Goal: Transaction & Acquisition: Purchase product/service

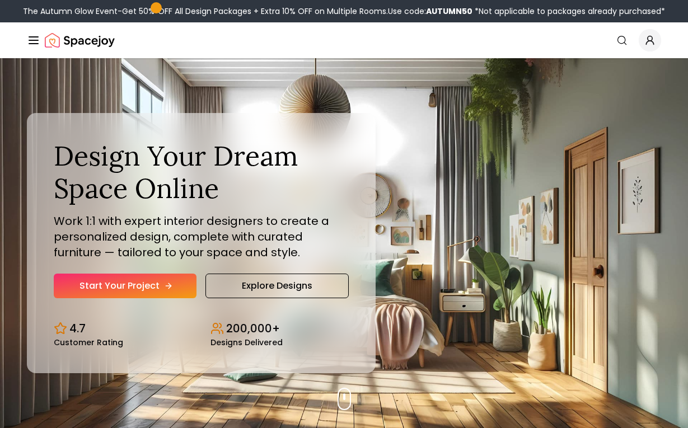
click at [172, 291] on link "Start Your Project" at bounding box center [125, 286] width 143 height 25
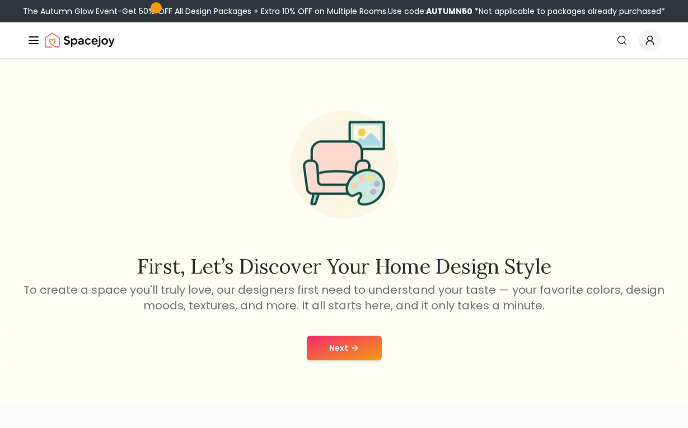
click at [332, 345] on button "Next" at bounding box center [344, 348] width 75 height 25
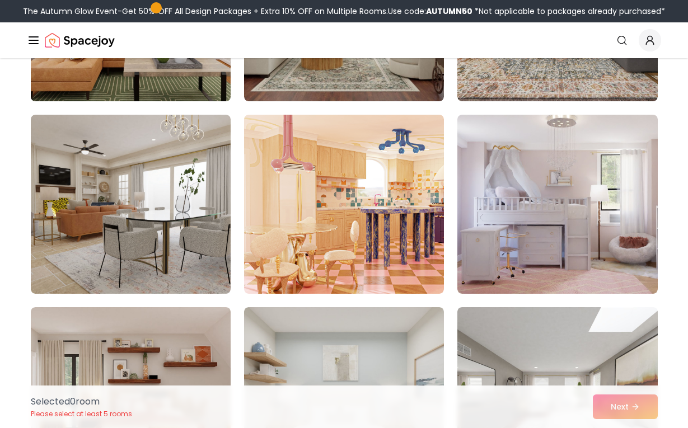
scroll to position [1397, 0]
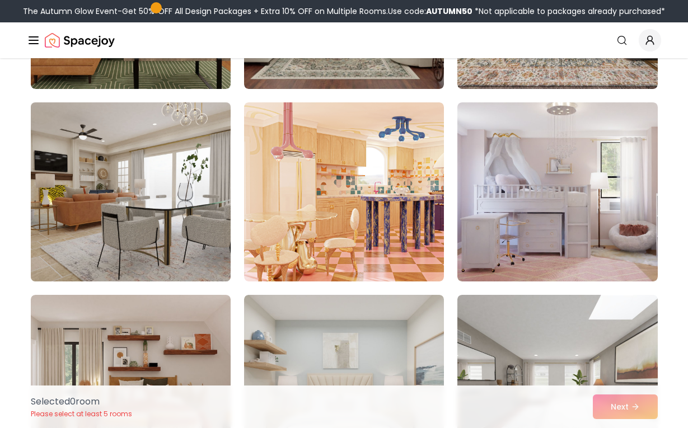
click at [207, 194] on img at bounding box center [131, 192] width 210 height 188
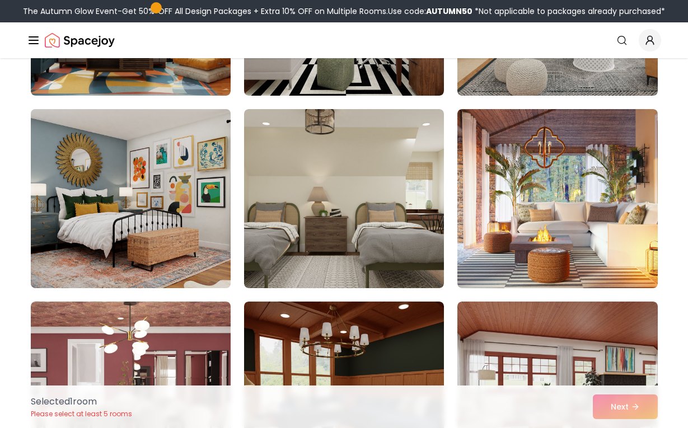
scroll to position [2412, 0]
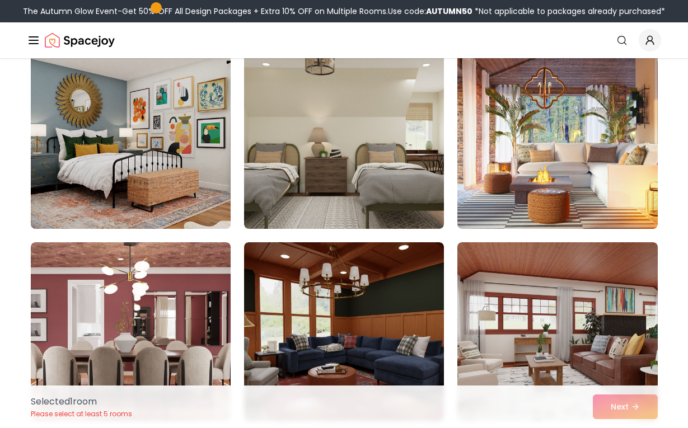
click at [190, 168] on img at bounding box center [131, 139] width 210 height 188
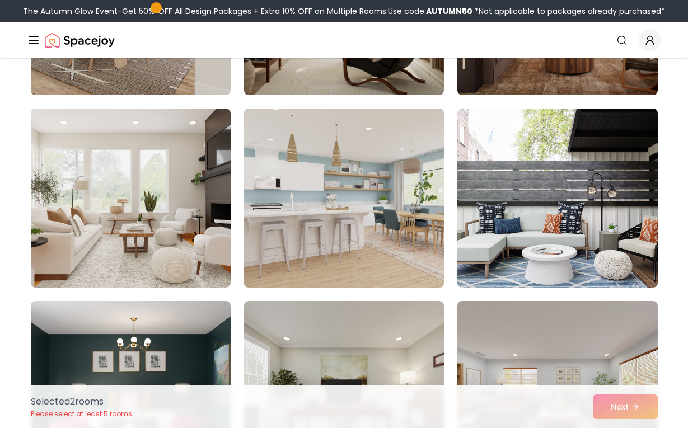
scroll to position [5438, 0]
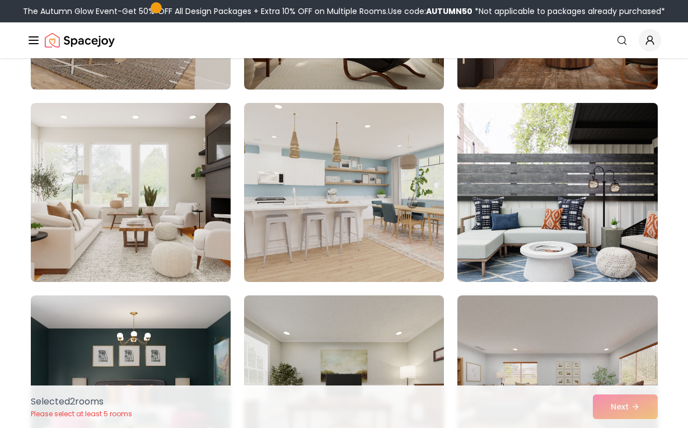
click at [637, 135] on img at bounding box center [557, 192] width 210 height 188
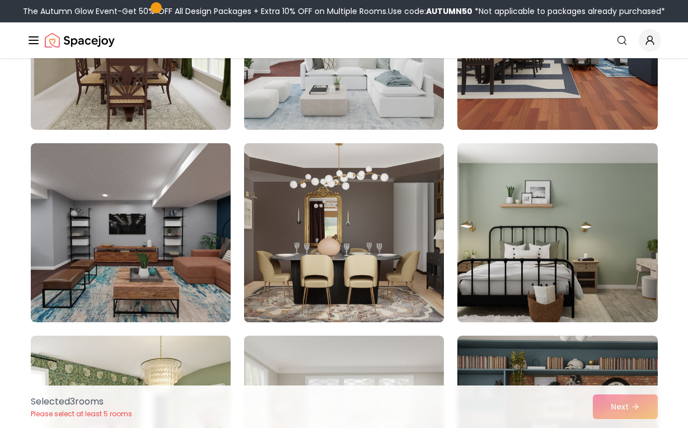
scroll to position [596, 0]
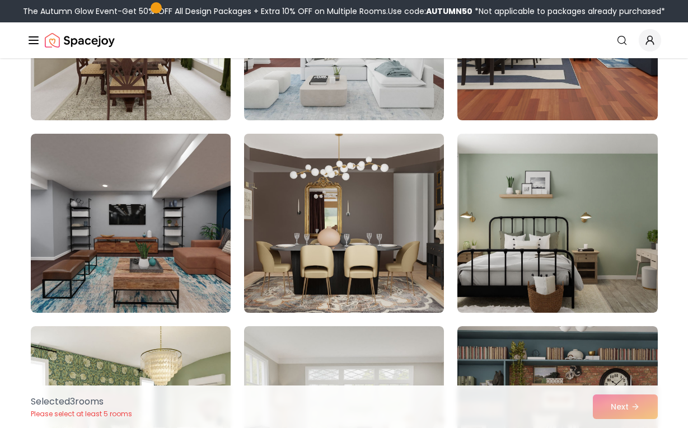
click at [358, 272] on img at bounding box center [344, 223] width 210 height 188
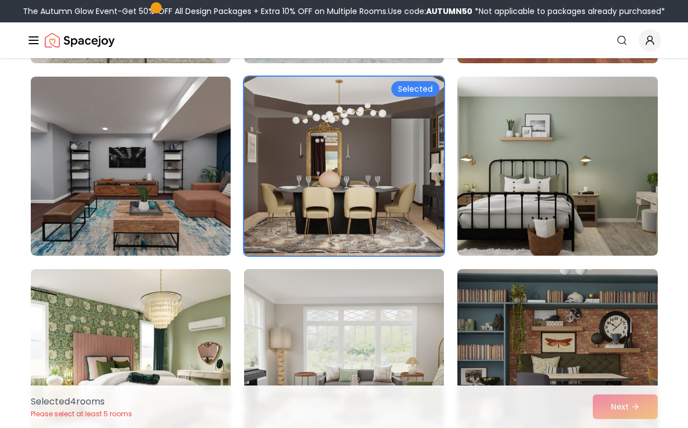
scroll to position [638, 0]
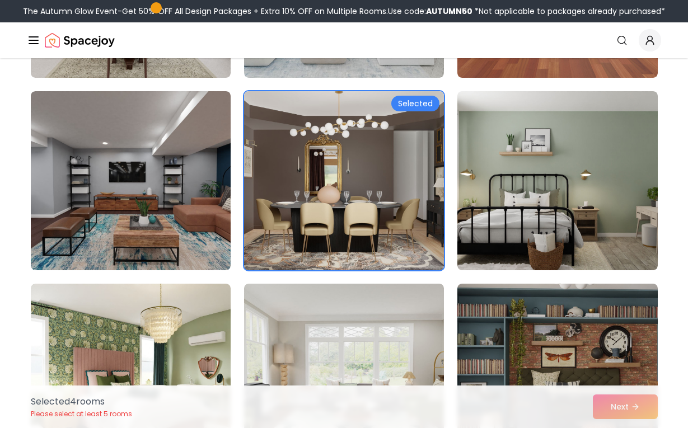
click at [382, 195] on img at bounding box center [344, 181] width 210 height 188
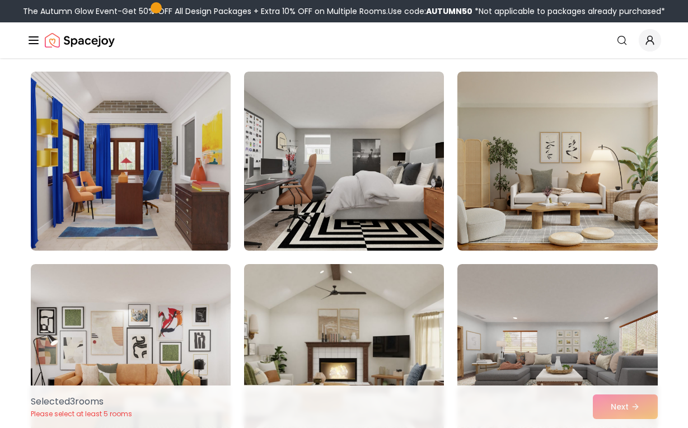
scroll to position [1191, 0]
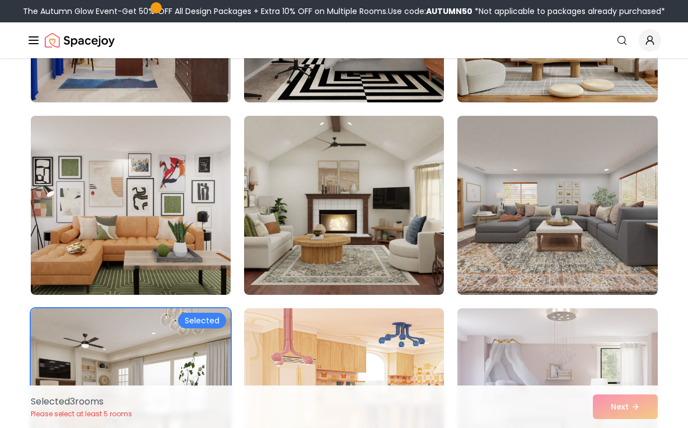
click at [190, 244] on img at bounding box center [131, 205] width 210 height 188
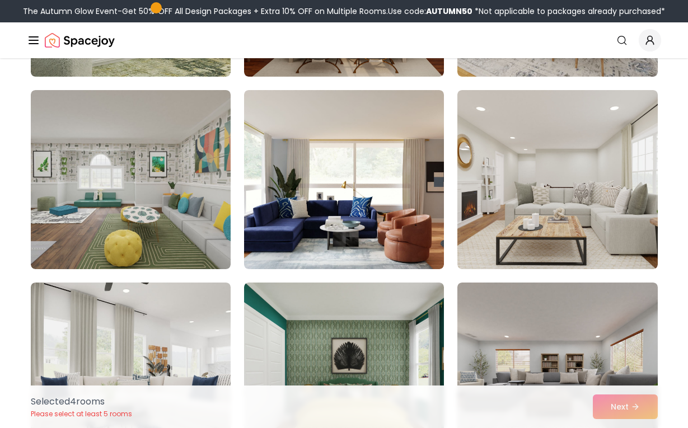
scroll to position [4892, 0]
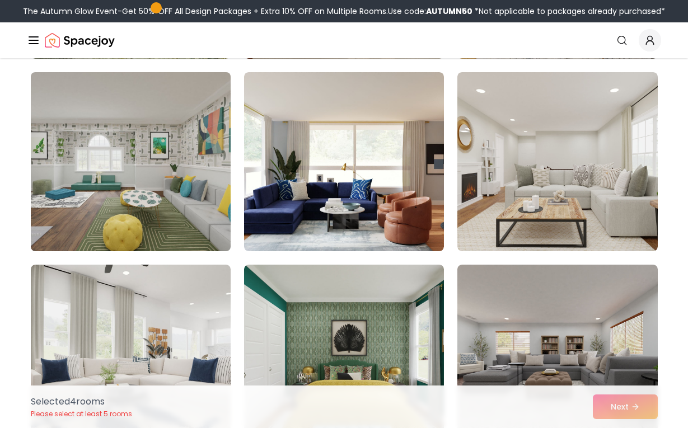
click at [161, 228] on img at bounding box center [131, 162] width 210 height 188
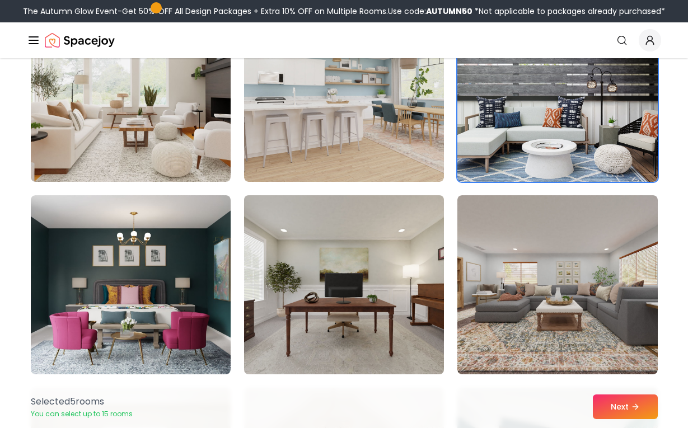
scroll to position [5541, 0]
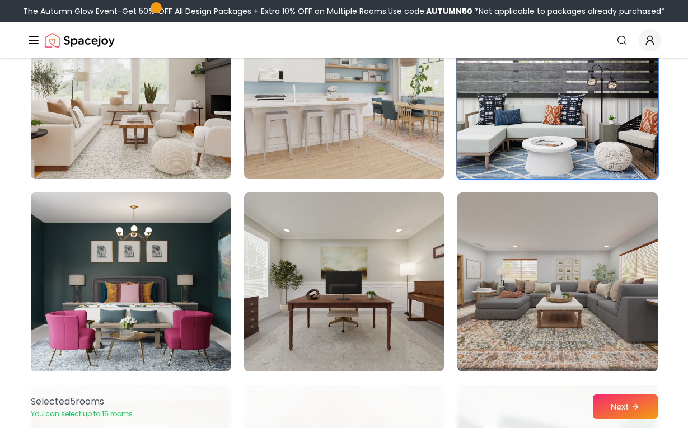
click at [176, 245] on img at bounding box center [131, 282] width 210 height 188
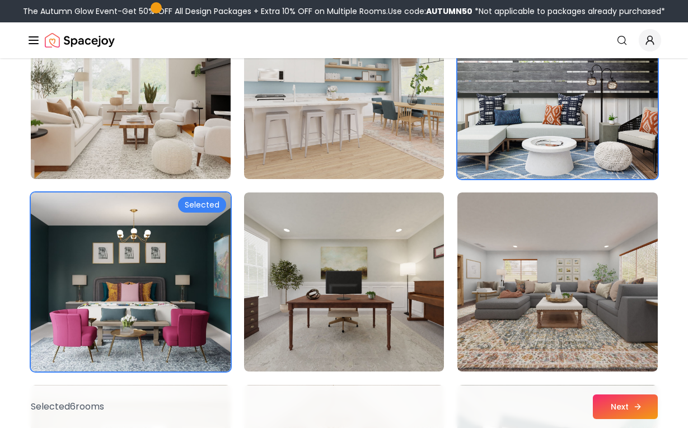
click at [605, 411] on button "Next" at bounding box center [624, 406] width 65 height 25
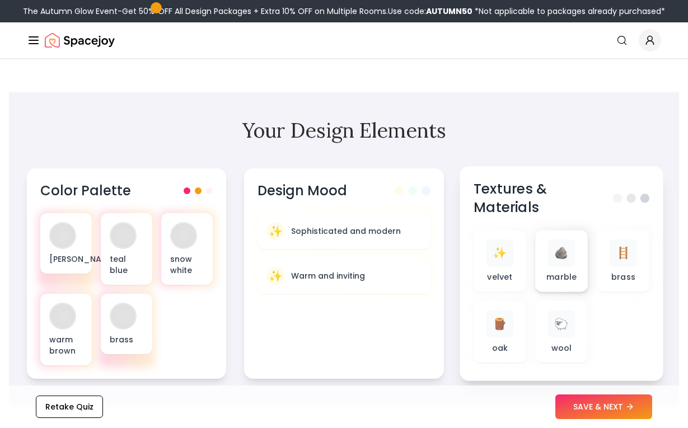
scroll to position [418, 0]
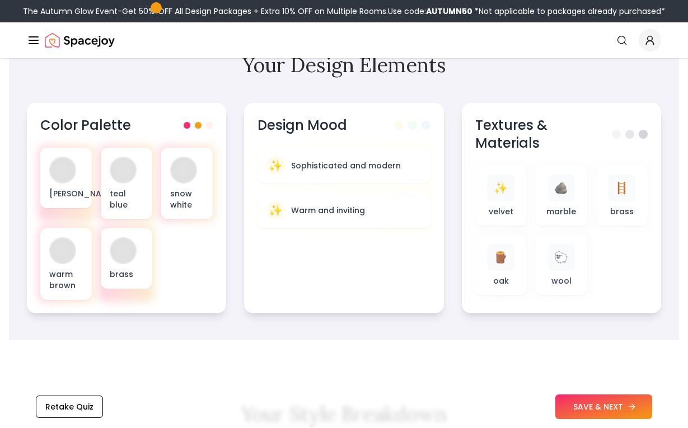
click at [581, 411] on button "SAVE & NEXT" at bounding box center [603, 406] width 97 height 25
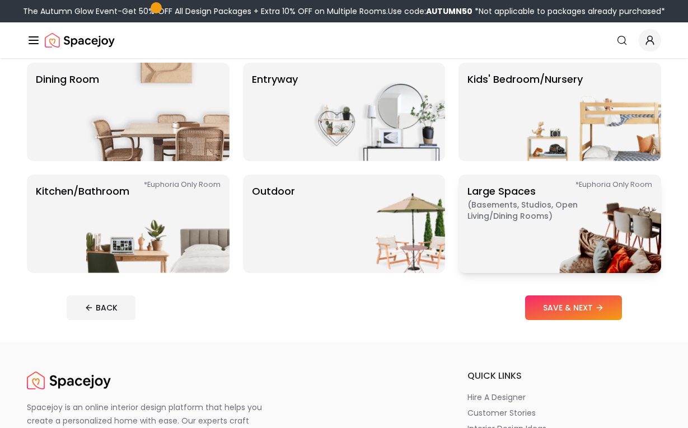
scroll to position [227, 0]
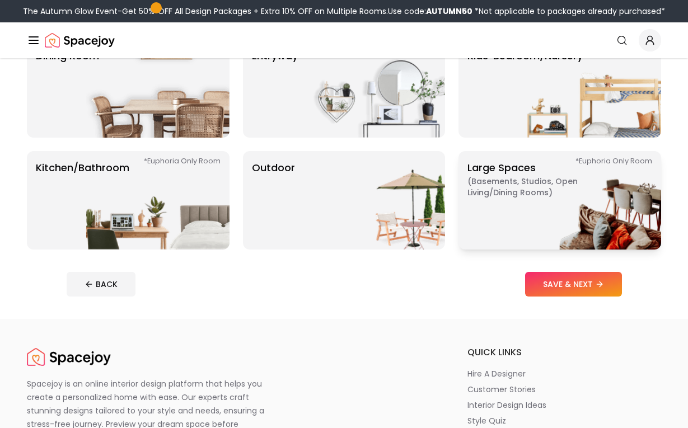
click at [549, 222] on img at bounding box center [589, 200] width 143 height 98
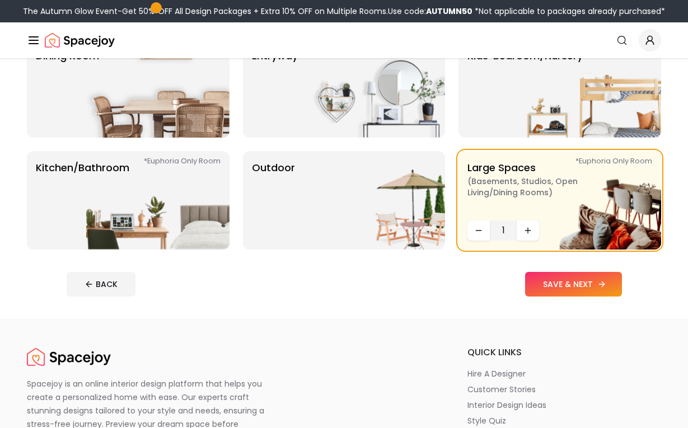
click at [562, 279] on button "SAVE & NEXT" at bounding box center [573, 284] width 97 height 25
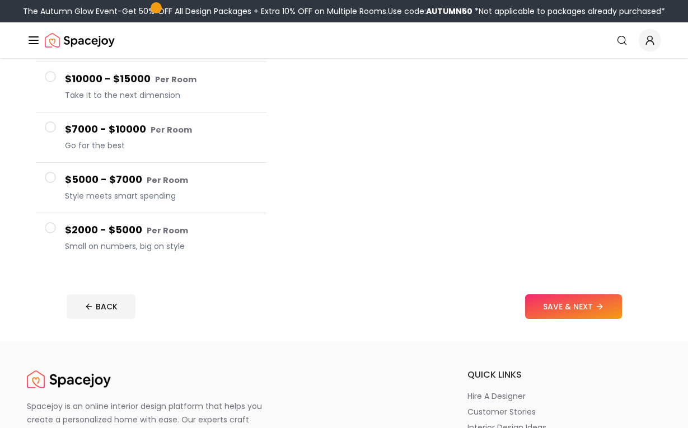
scroll to position [186, 0]
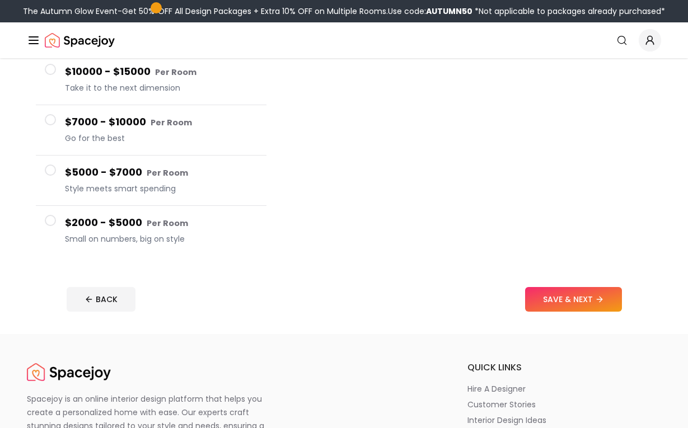
click at [187, 121] on h4 "$7000 - $10000 Per Room" at bounding box center [161, 122] width 192 height 16
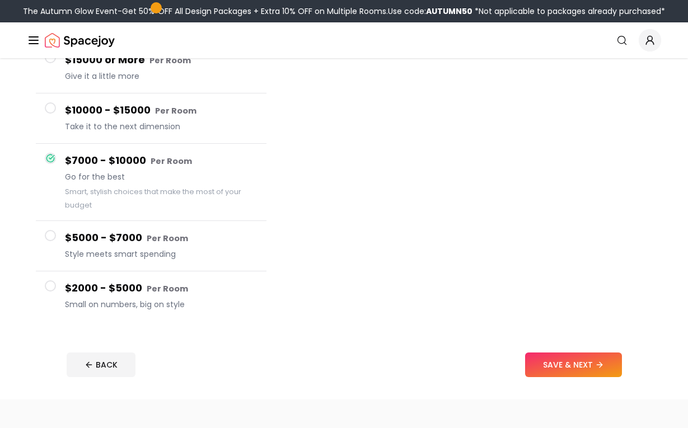
scroll to position [111, 0]
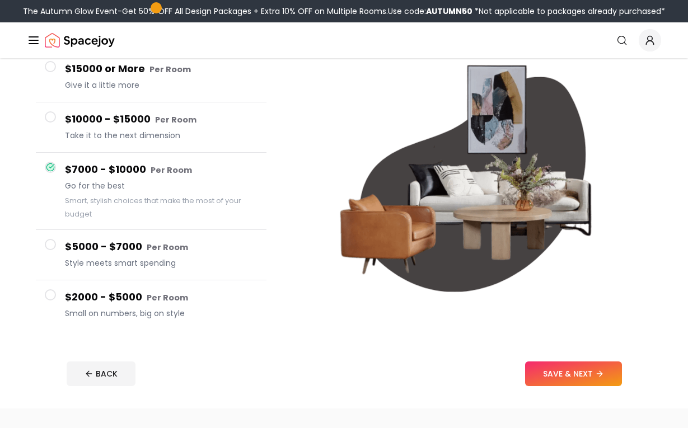
click at [186, 132] on span "Take it to the next dimension" at bounding box center [161, 135] width 192 height 11
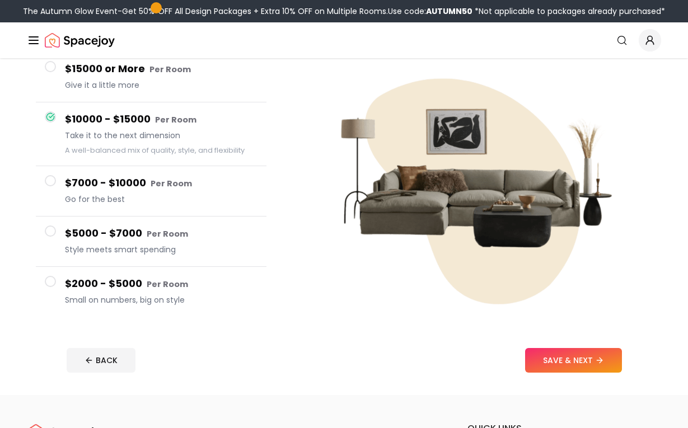
click at [170, 178] on small "Per Room" at bounding box center [171, 183] width 41 height 11
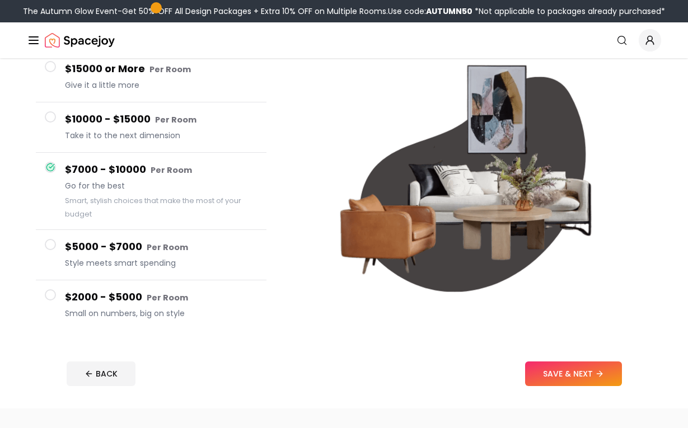
click at [191, 96] on button "$15000 or More Per Room Give it a little more" at bounding box center [151, 77] width 231 height 50
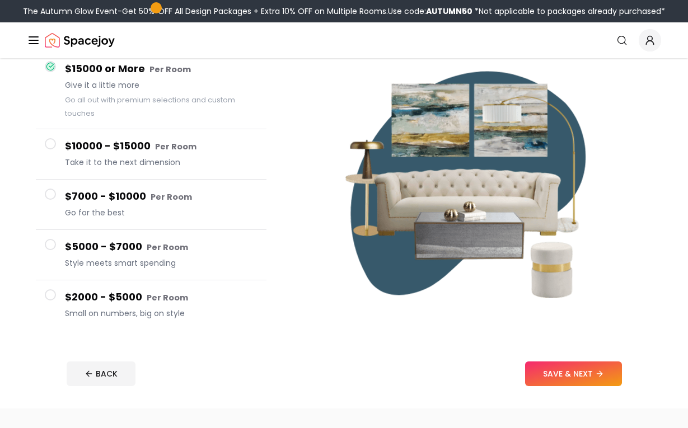
click at [178, 129] on button "$15000 or More Per Room Give it a little more Go all out with premium selection…" at bounding box center [151, 90] width 231 height 77
click at [153, 158] on span "Take it to the next dimension" at bounding box center [161, 162] width 192 height 11
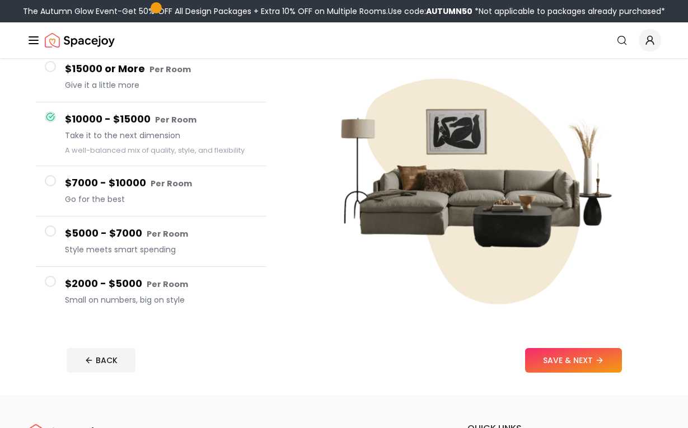
click at [151, 178] on small "Per Room" at bounding box center [171, 183] width 41 height 11
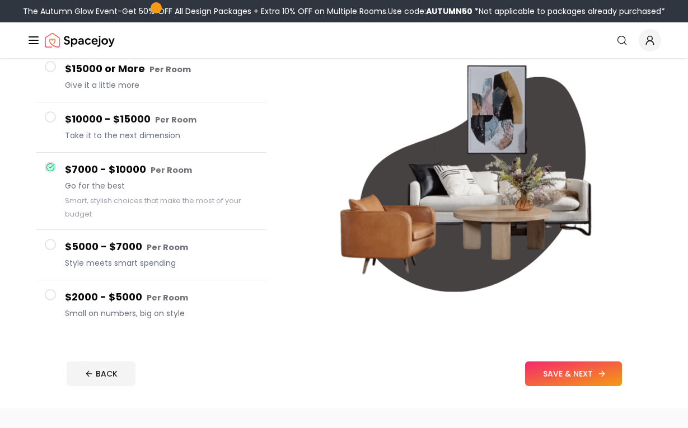
click at [563, 382] on button "SAVE & NEXT" at bounding box center [573, 373] width 97 height 25
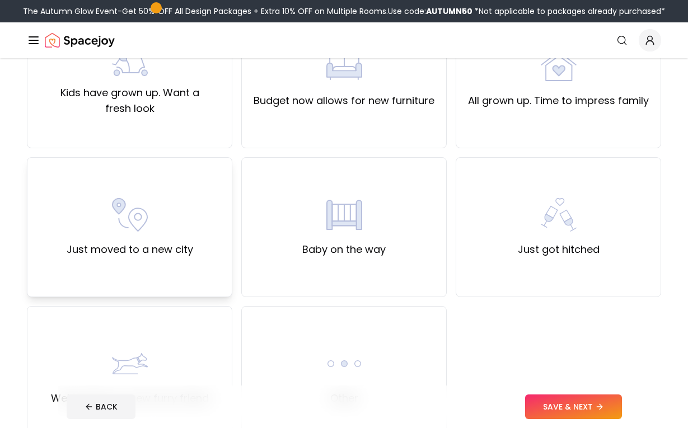
scroll to position [273, 0]
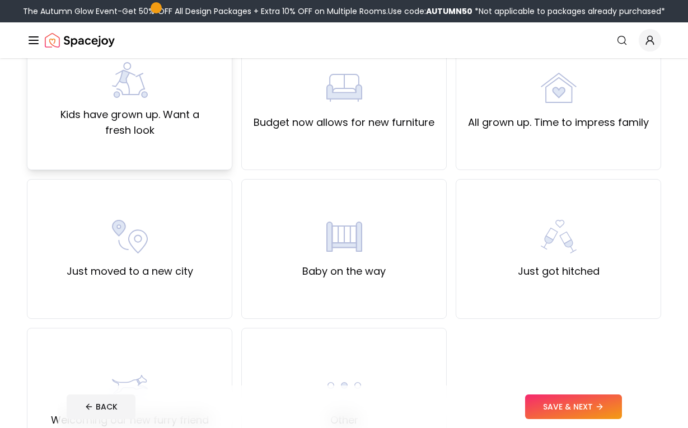
click at [134, 124] on label "Kids have grown up. Want a fresh look" at bounding box center [129, 122] width 186 height 31
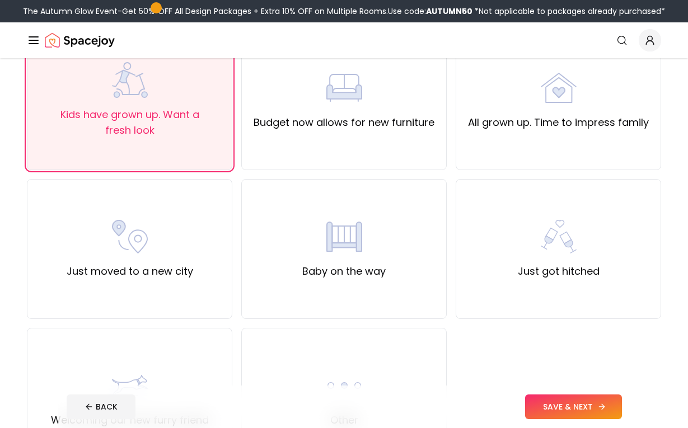
click at [564, 406] on button "SAVE & NEXT" at bounding box center [573, 406] width 97 height 25
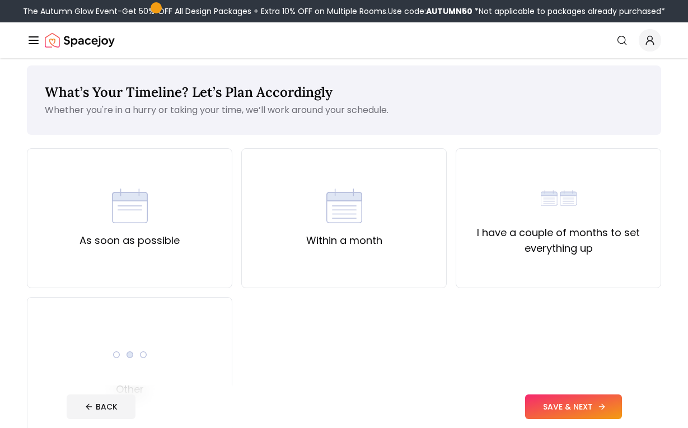
scroll to position [7, 0]
click at [506, 248] on label "I have a couple of months to set everything up" at bounding box center [558, 239] width 186 height 31
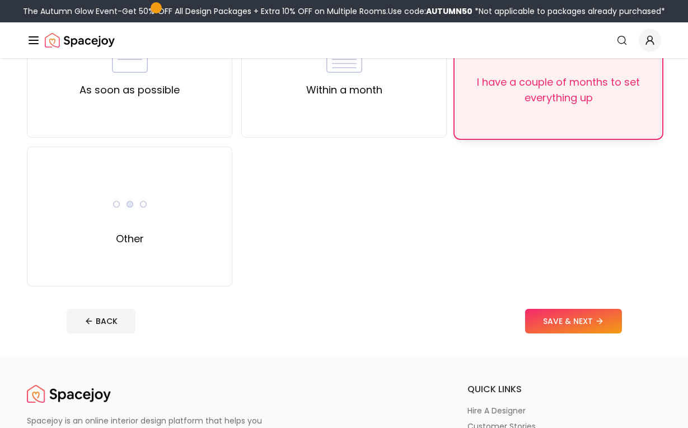
scroll to position [205, 0]
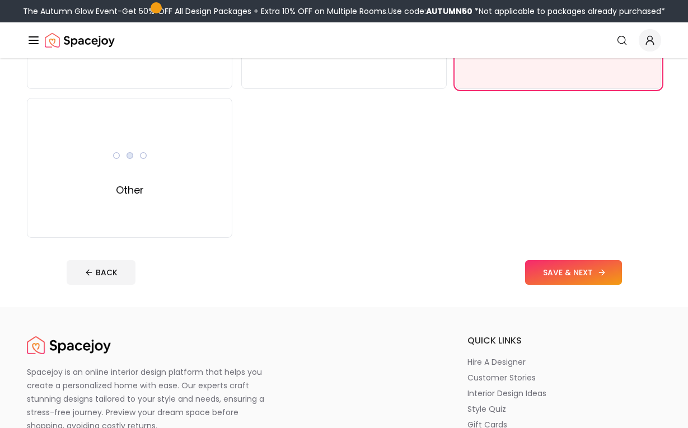
click at [529, 267] on button "SAVE & NEXT" at bounding box center [573, 272] width 97 height 25
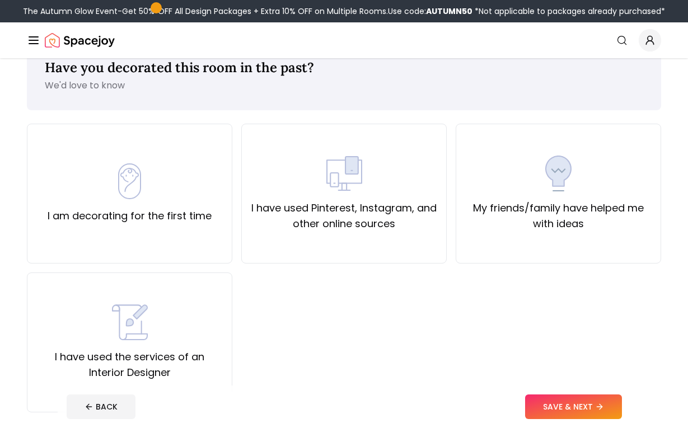
scroll to position [31, 0]
click at [345, 207] on label "I have used Pinterest, Instagram, and other online sources" at bounding box center [344, 215] width 186 height 31
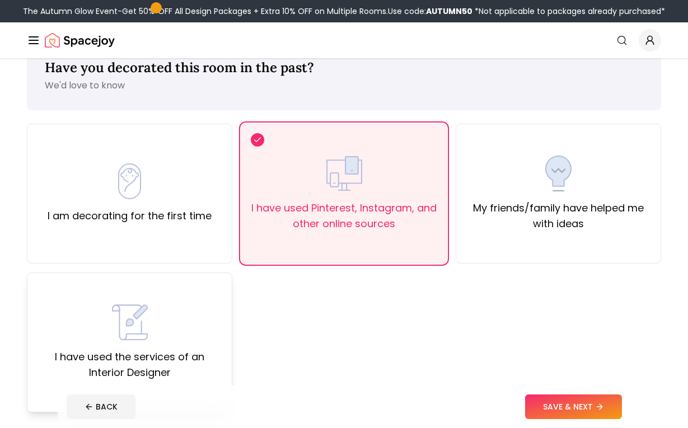
click at [204, 334] on div "I have used the services of an Interior Designer" at bounding box center [129, 342] width 186 height 76
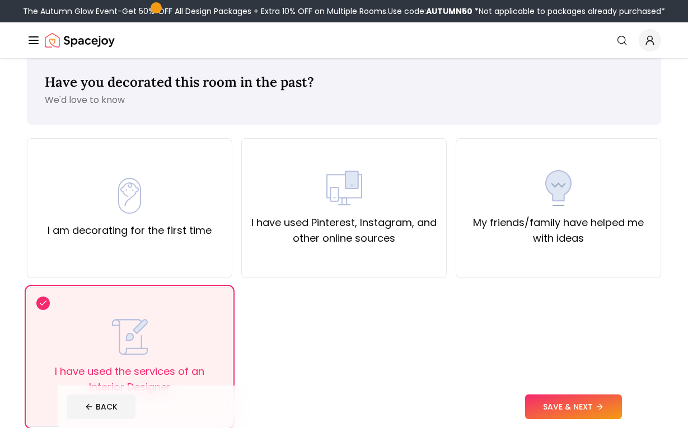
scroll to position [14, 0]
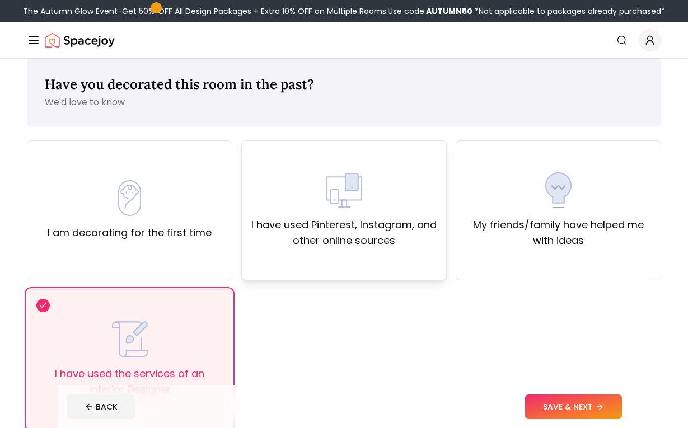
click at [377, 240] on label "I have used Pinterest, Instagram, and other online sources" at bounding box center [344, 232] width 186 height 31
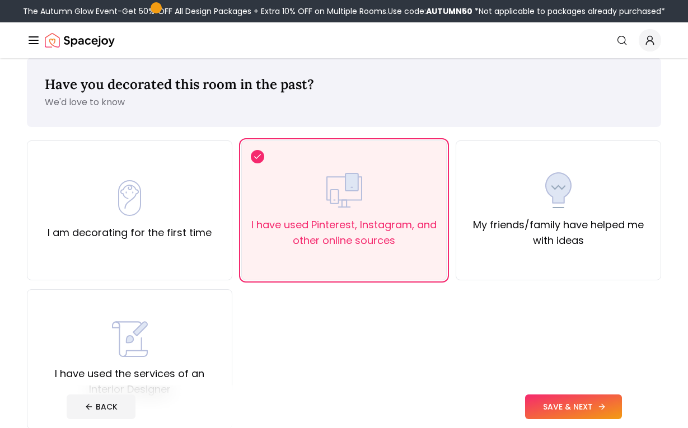
click at [573, 400] on button "SAVE & NEXT" at bounding box center [573, 406] width 97 height 25
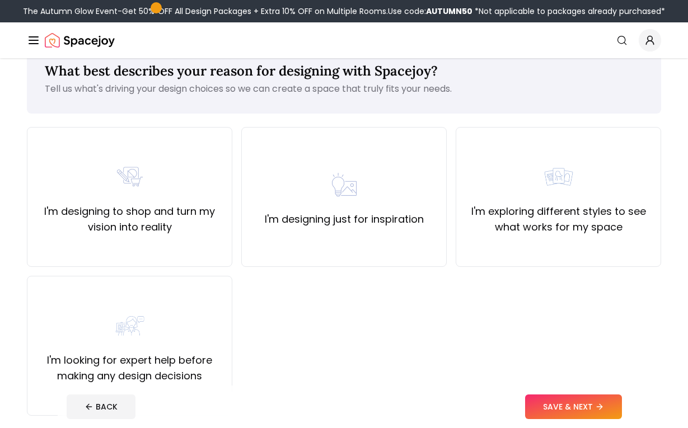
scroll to position [27, 0]
click at [407, 253] on div "I'm designing just for inspiration" at bounding box center [343, 197] width 205 height 140
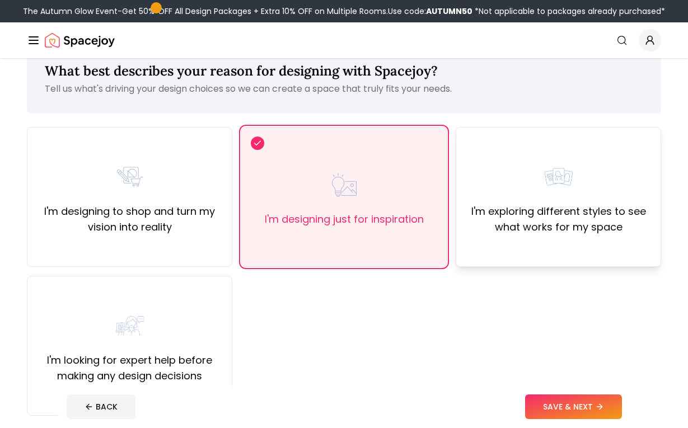
click at [492, 245] on div "I'm exploring different styles to see what works for my space" at bounding box center [557, 197] width 205 height 140
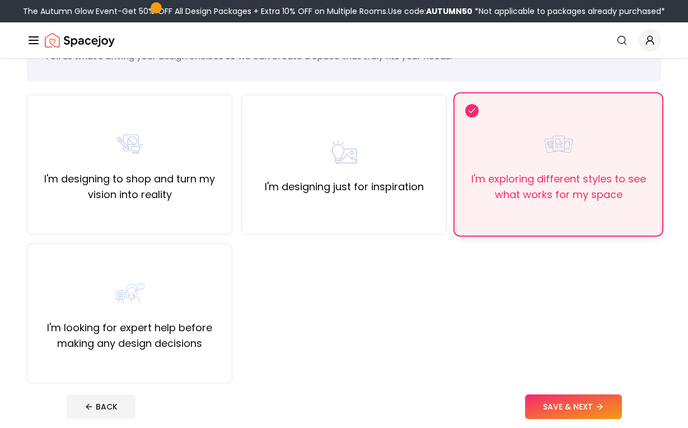
scroll to position [101, 0]
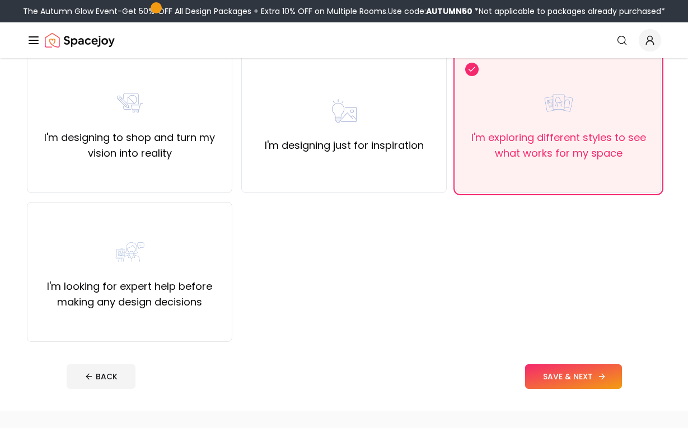
click at [552, 370] on button "SAVE & NEXT" at bounding box center [573, 376] width 97 height 25
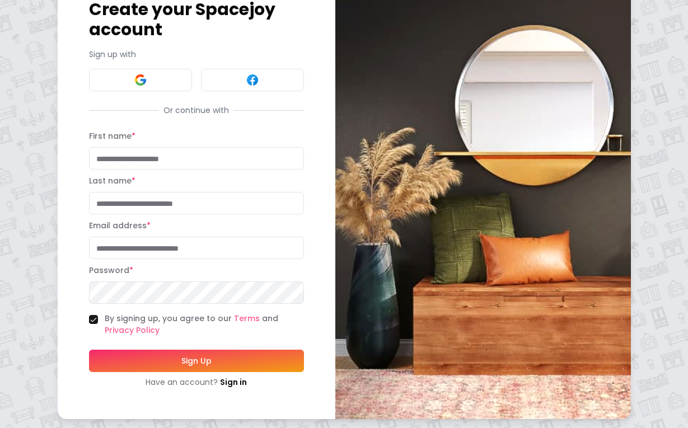
scroll to position [65, 0]
type input "****"
type input "*"
type input "****"
type input "**********"
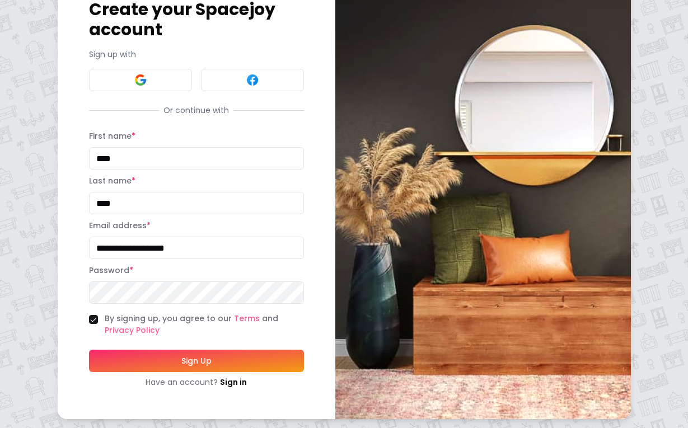
click at [157, 371] on button "Sign Up" at bounding box center [196, 361] width 215 height 22
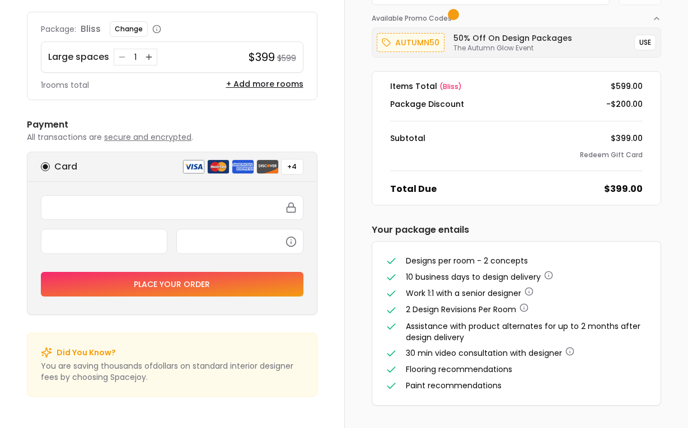
scroll to position [98, 0]
